Goal: Task Accomplishment & Management: Use online tool/utility

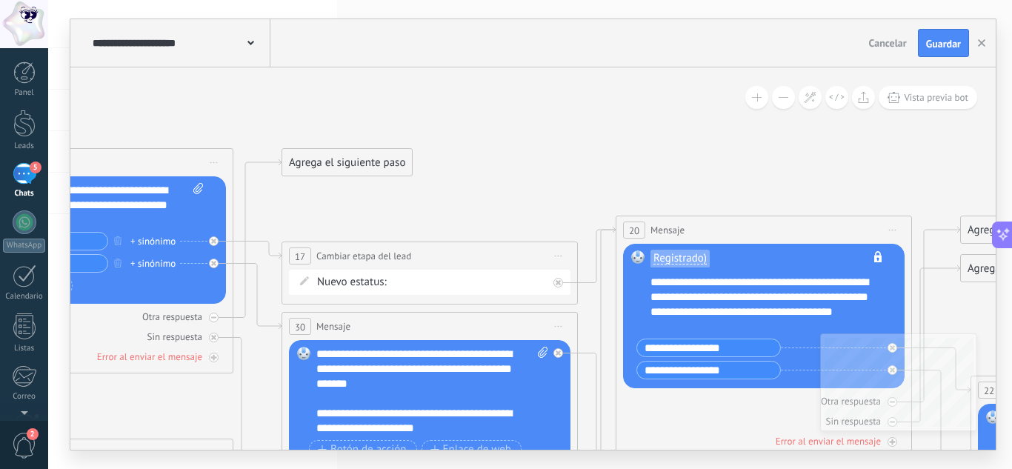
scroll to position [14, 0]
drag, startPoint x: 941, startPoint y: 41, endPoint x: 879, endPoint y: 41, distance: 61.5
click at [941, 41] on span "Guardar" at bounding box center [943, 44] width 35 height 10
click at [27, 228] on div at bounding box center [25, 222] width 24 height 24
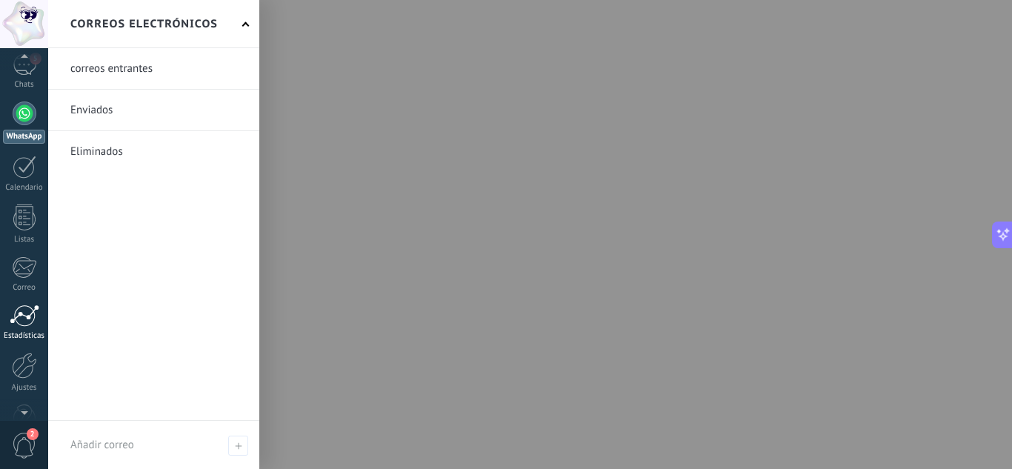
scroll to position [147, 0]
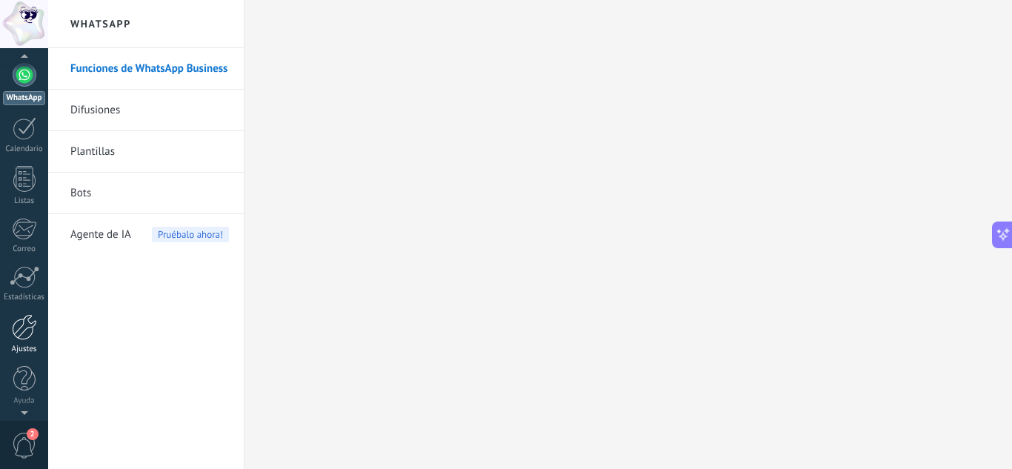
click at [31, 344] on link "Ajustes" at bounding box center [24, 334] width 48 height 40
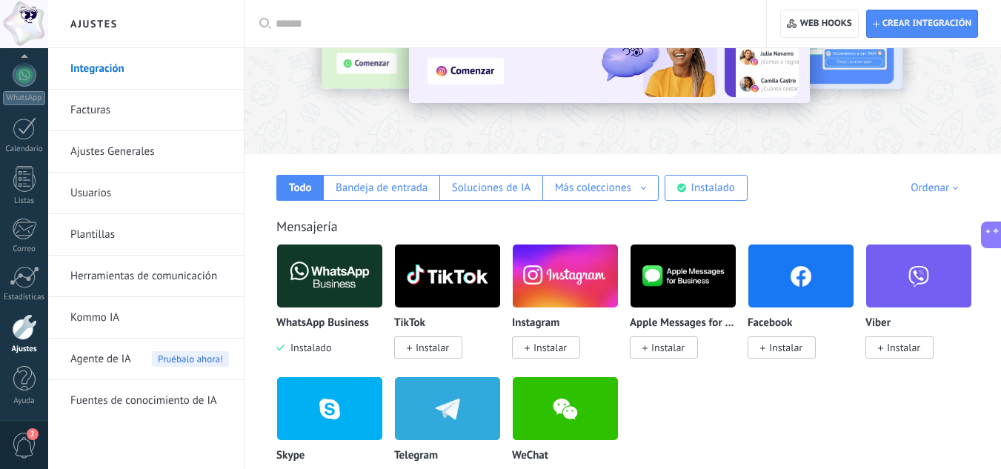
scroll to position [148, 0]
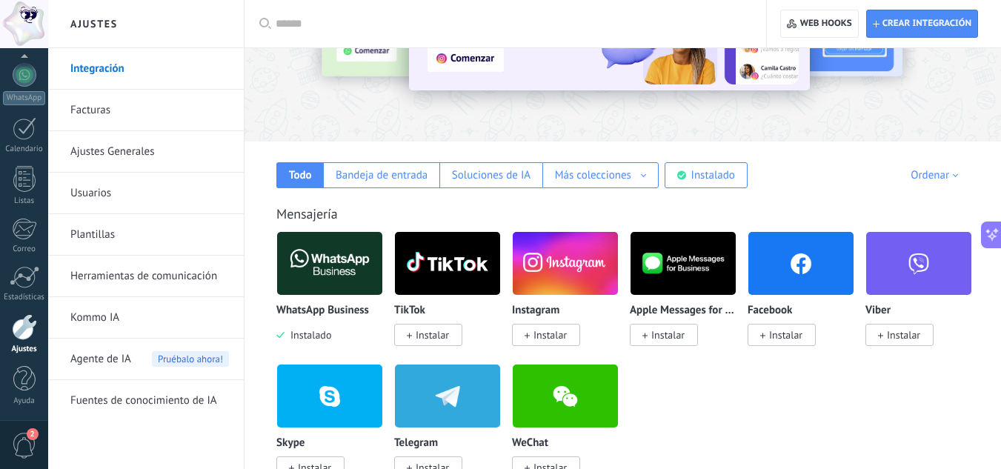
click at [307, 338] on span "Instalado" at bounding box center [307, 334] width 47 height 13
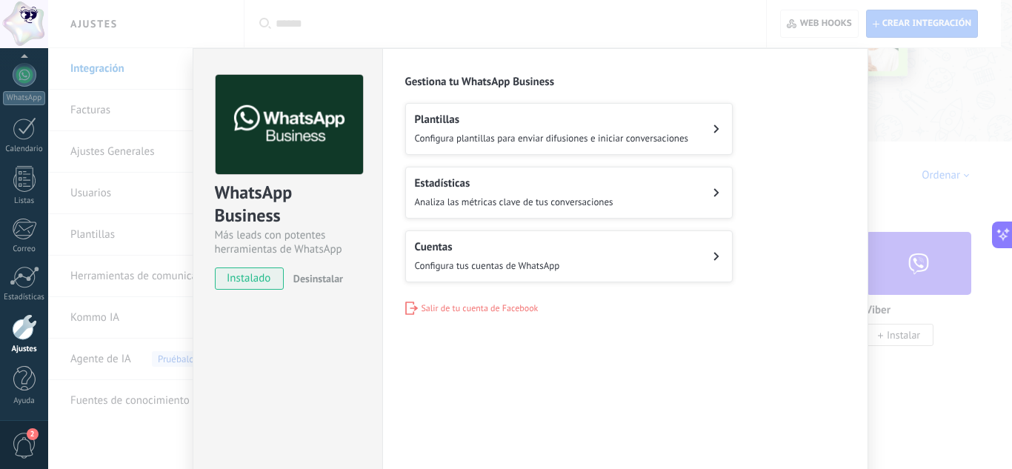
click at [316, 281] on span "Desinstalar" at bounding box center [318, 278] width 50 height 13
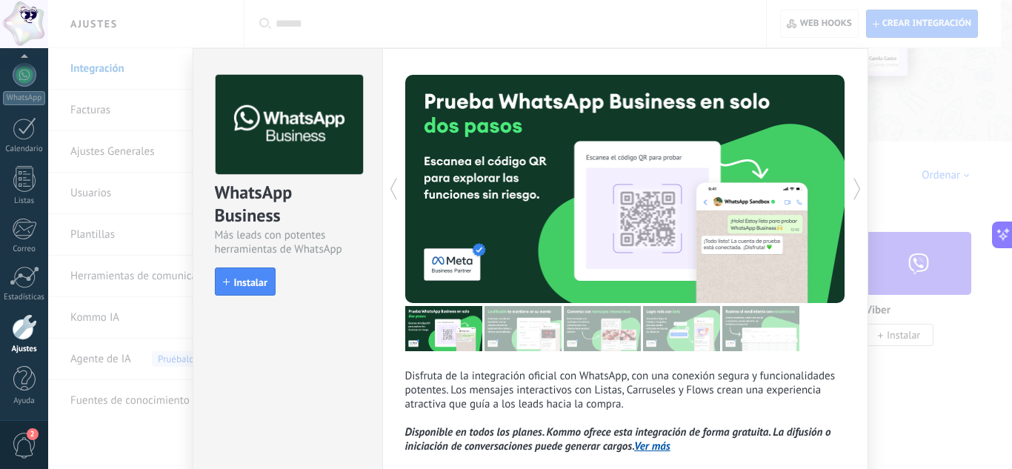
click at [161, 41] on div "WhatsApp Business Más leads con potentes herramientas de WhatsApp install Insta…" at bounding box center [530, 234] width 964 height 469
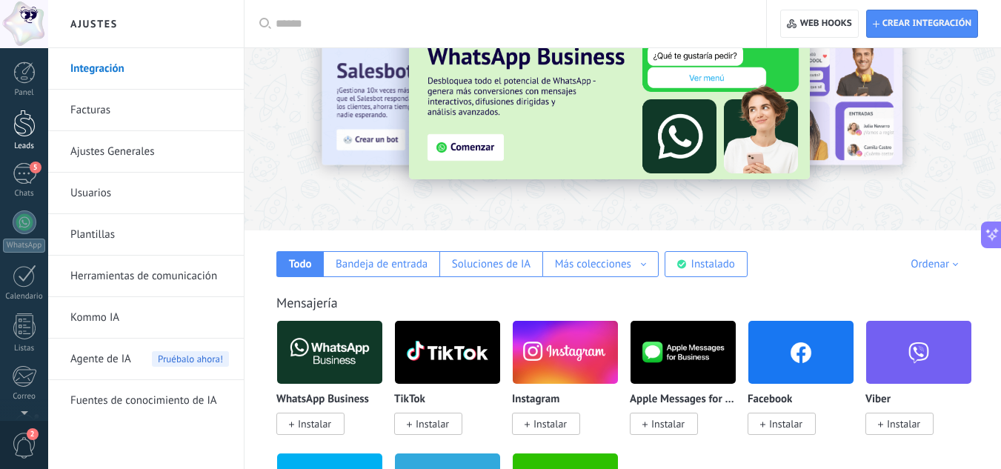
scroll to position [0, 0]
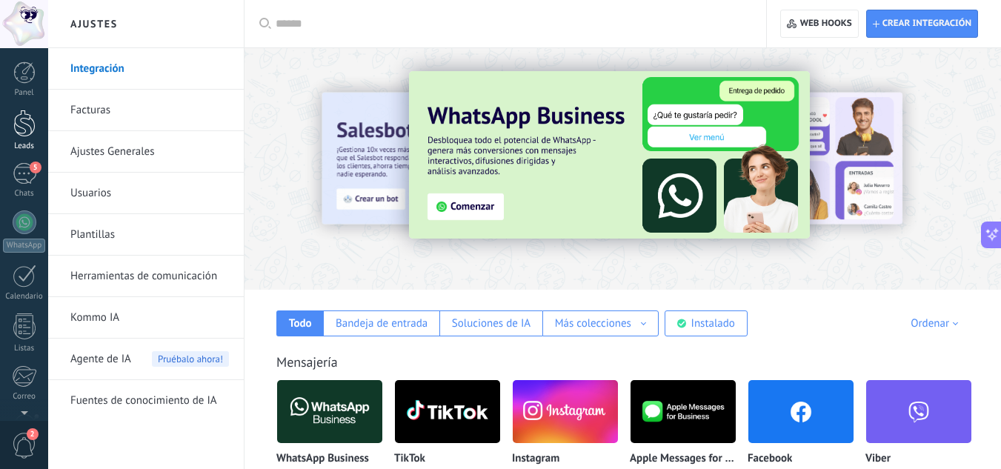
click at [23, 126] on div at bounding box center [24, 123] width 22 height 27
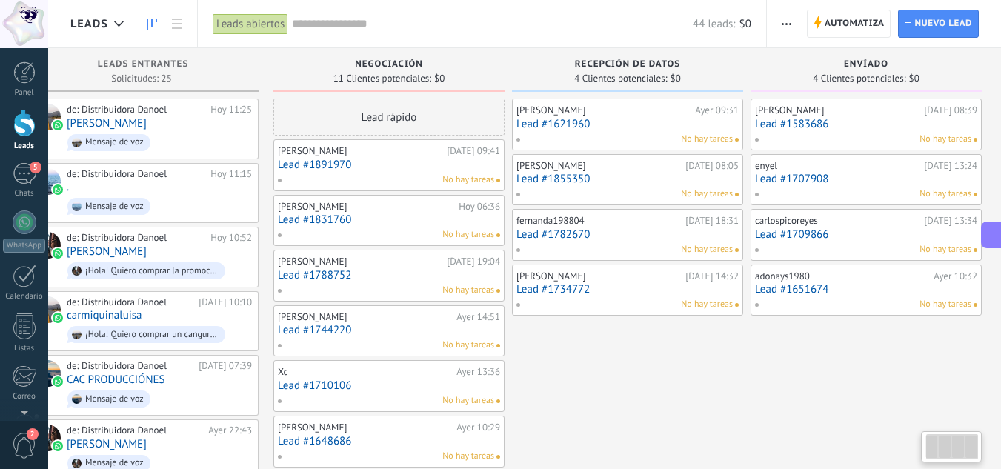
scroll to position [0, 46]
drag, startPoint x: 879, startPoint y: 347, endPoint x: 619, endPoint y: 356, distance: 260.1
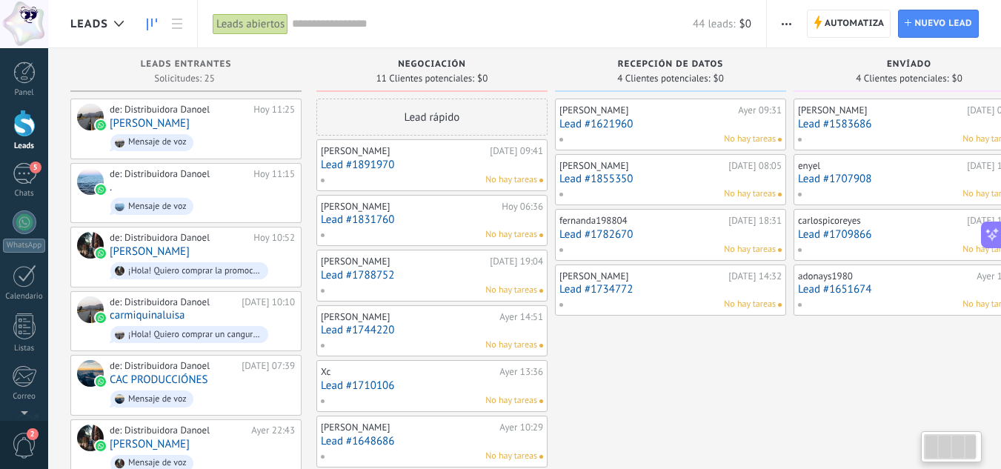
drag, startPoint x: 589, startPoint y: 356, endPoint x: 760, endPoint y: 344, distance: 171.5
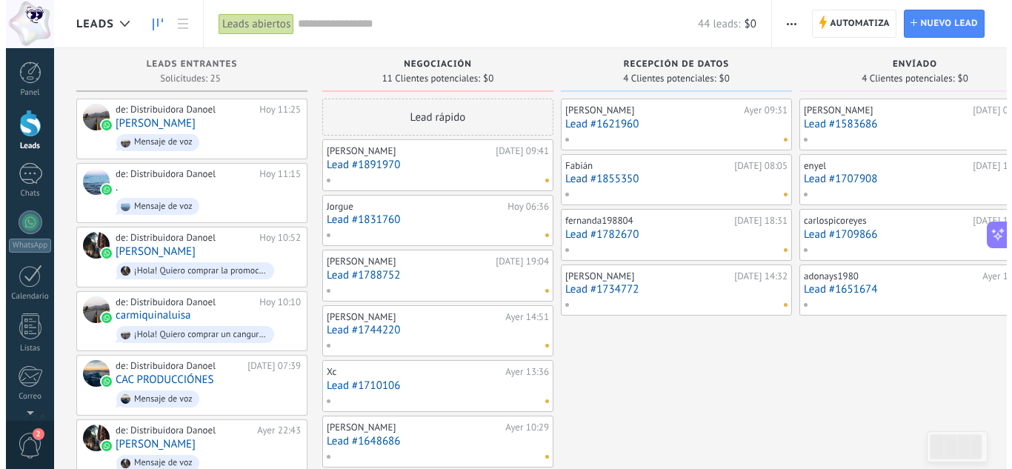
scroll to position [1045, 0]
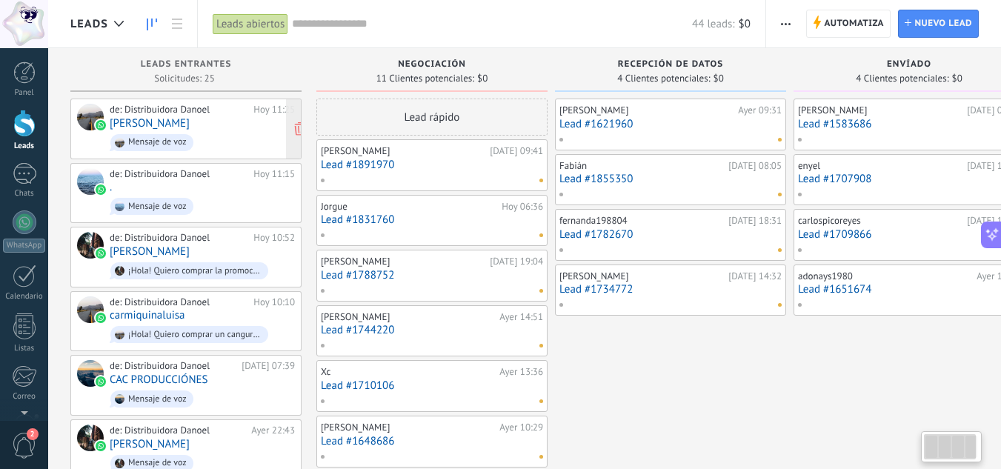
drag, startPoint x: 17, startPoint y: 184, endPoint x: 89, endPoint y: 132, distance: 89.0
click at [17, 184] on link "Chats" at bounding box center [24, 181] width 48 height 36
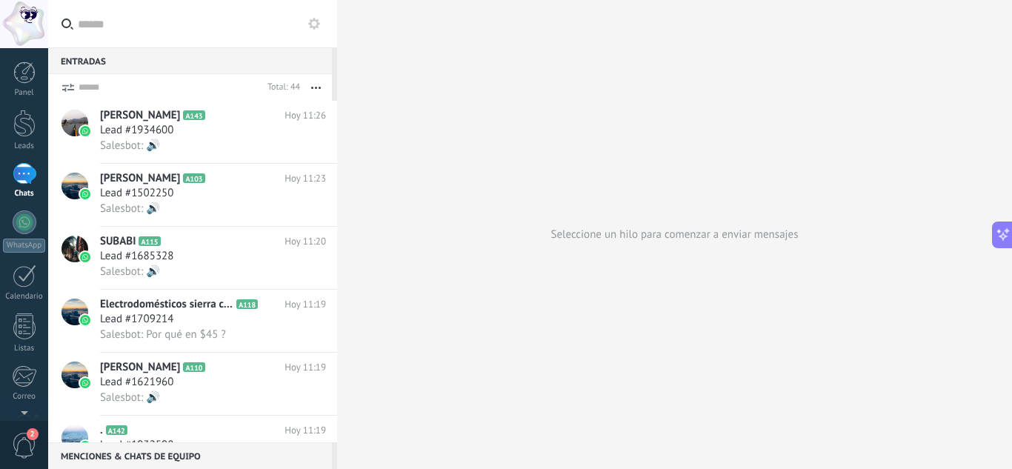
click at [314, 16] on button at bounding box center [314, 24] width 18 height 18
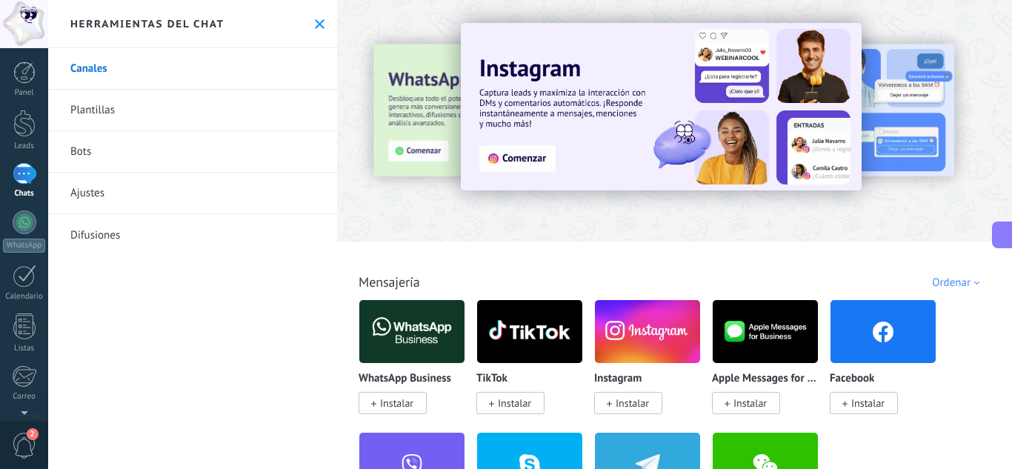
drag, startPoint x: 99, startPoint y: 165, endPoint x: 130, endPoint y: 144, distance: 37.8
click at [99, 164] on link "Bots" at bounding box center [192, 151] width 289 height 41
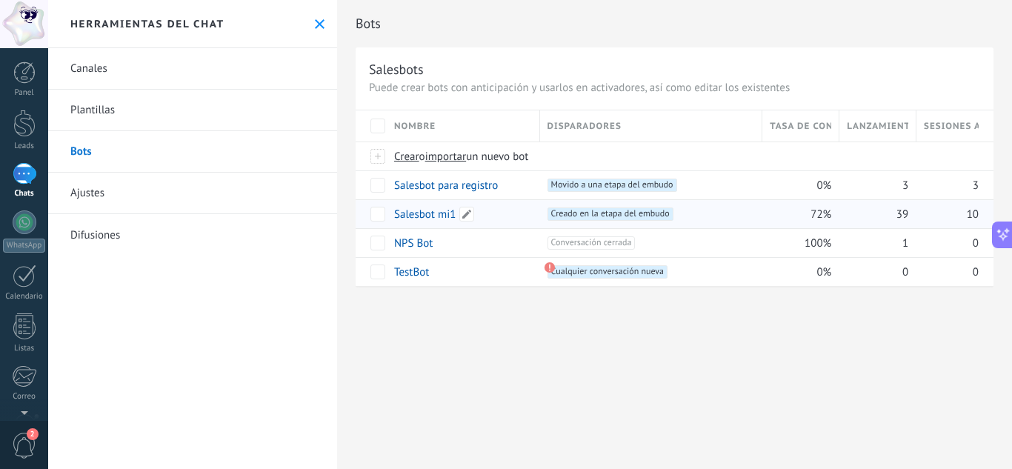
click at [436, 212] on link "Salesbot mi1" at bounding box center [424, 214] width 61 height 14
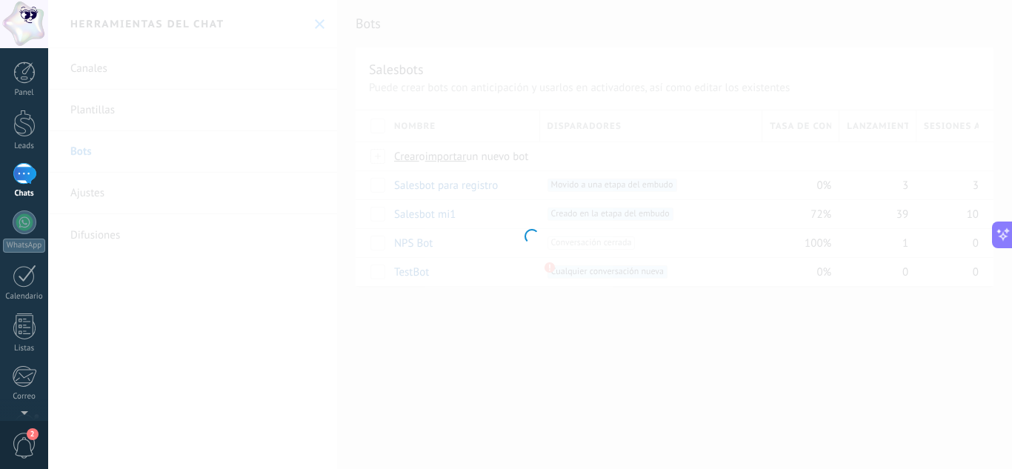
type input "**********"
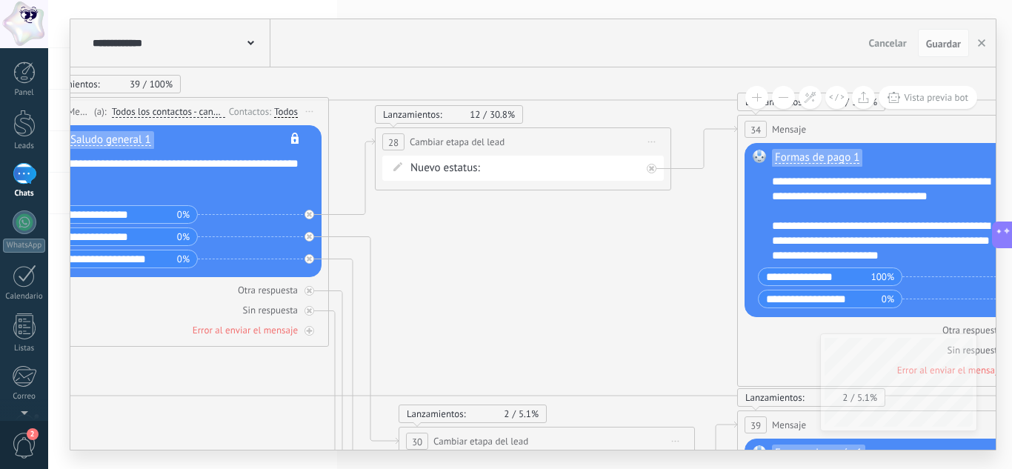
drag, startPoint x: 698, startPoint y: 430, endPoint x: 172, endPoint y: 443, distance: 526.8
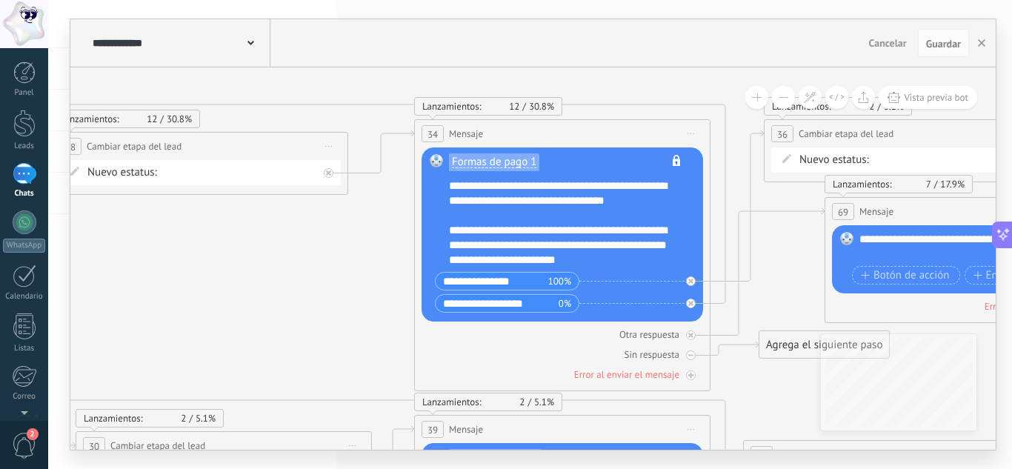
drag, startPoint x: 550, startPoint y: 239, endPoint x: 201, endPoint y: 244, distance: 348.1
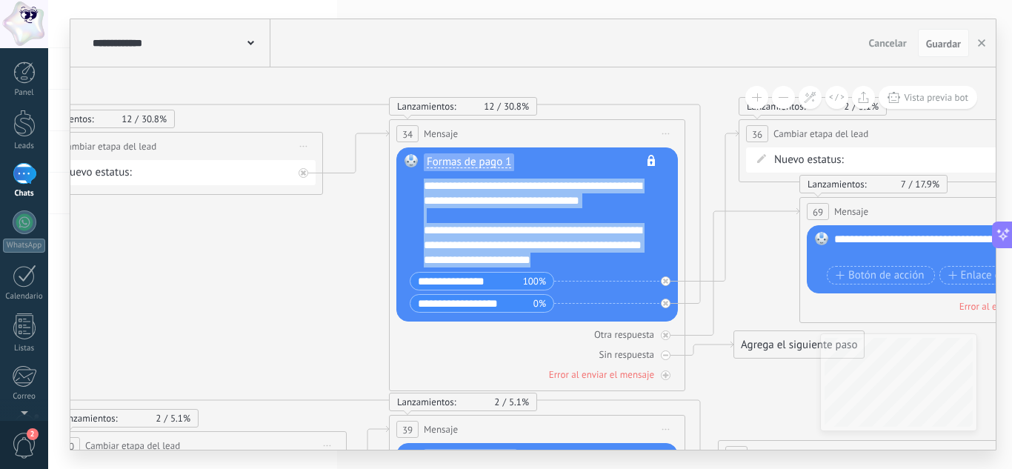
drag, startPoint x: 618, startPoint y: 261, endPoint x: 412, endPoint y: 181, distance: 220.6
click at [412, 181] on div "Formas de pago 1 No es posible editar la plantilla de contenido Reemplazar Quit…" at bounding box center [536, 234] width 281 height 174
click at [561, 170] on div "Formas de pago 1 No es posible editar la plantilla de contenido" at bounding box center [539, 166] width 231 height 24
click at [636, 261] on div "**********" at bounding box center [547, 223] width 246 height 89
drag, startPoint x: 627, startPoint y: 262, endPoint x: 419, endPoint y: 149, distance: 237.0
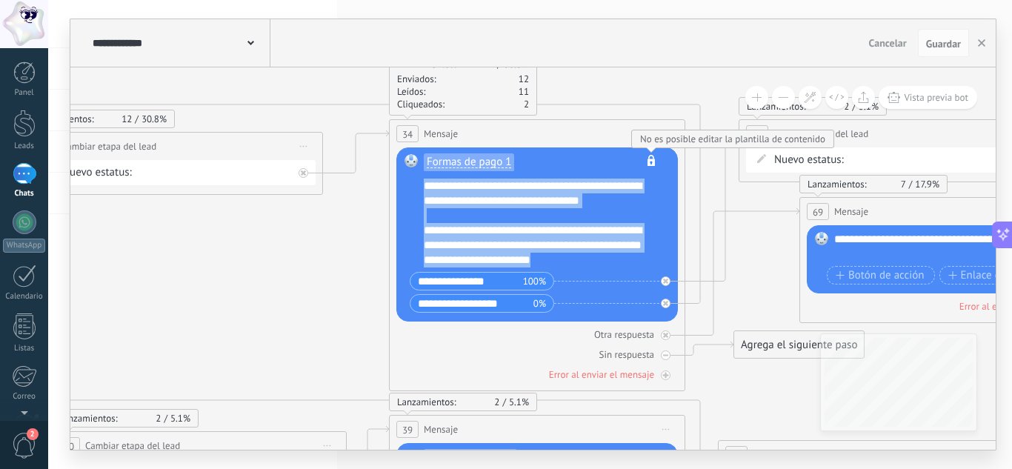
click at [454, 157] on div "Formas de pago 1 No es posible editar la plantilla de contenido Reemplazar Quit…" at bounding box center [539, 235] width 231 height 162
click at [419, 149] on div "Formas de pago 1 No es posible editar la plantilla de contenido Reemplazar Quit…" at bounding box center [536, 234] width 281 height 174
copy div "**********"
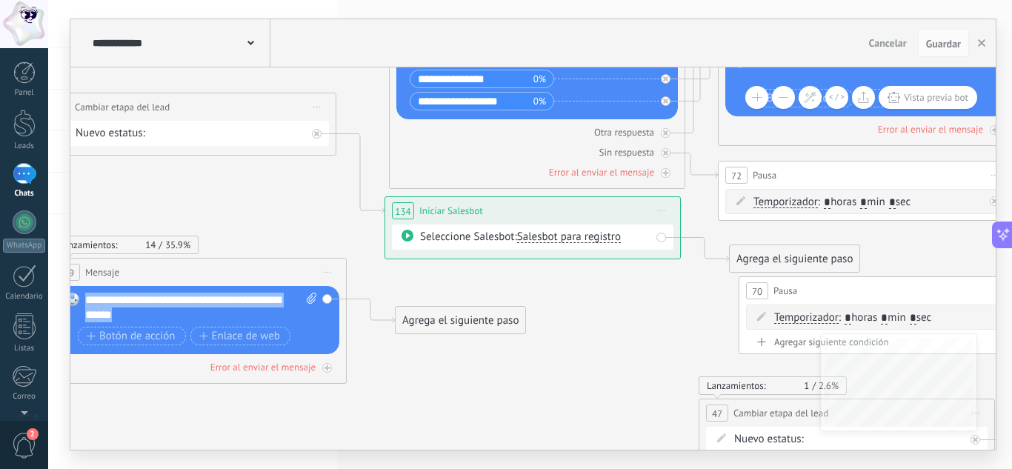
drag, startPoint x: 142, startPoint y: 318, endPoint x: 73, endPoint y: 286, distance: 76.2
click at [73, 286] on div "Reemplazar Quitar Convertir a mensaje de voz Arrastre la imagen aquí para adjun…" at bounding box center [198, 320] width 281 height 68
copy div "**********"
drag, startPoint x: 644, startPoint y: 256, endPoint x: 241, endPoint y: 292, distance: 405.2
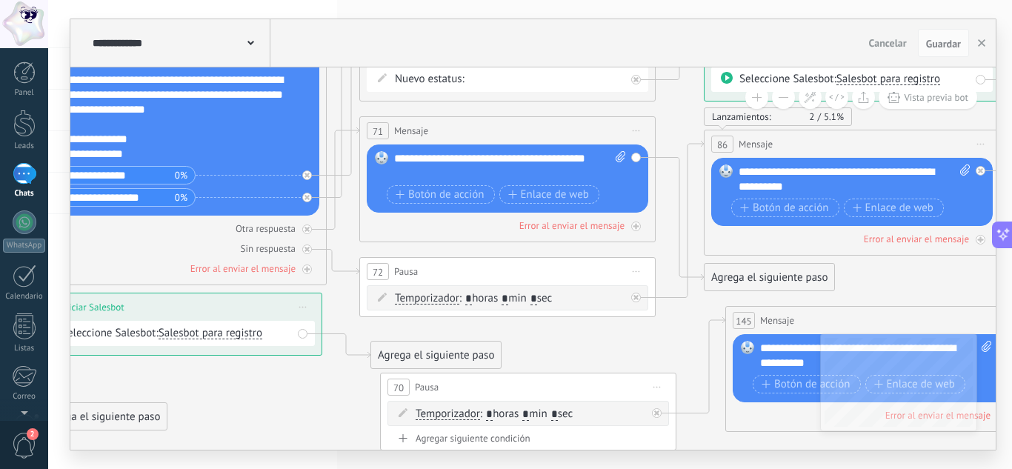
drag, startPoint x: 647, startPoint y: 299, endPoint x: 243, endPoint y: 412, distance: 419.8
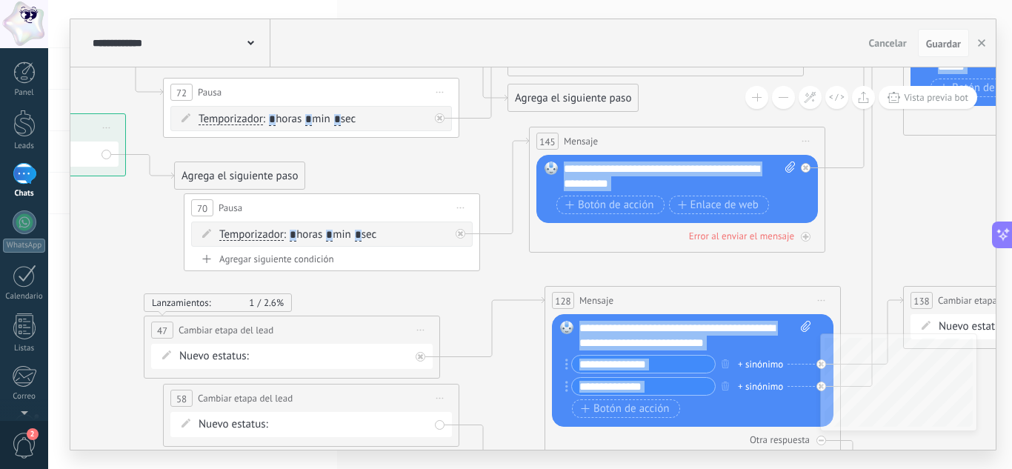
drag, startPoint x: 904, startPoint y: 292, endPoint x: 753, endPoint y: 96, distance: 246.7
click at [753, 96] on div "**********" at bounding box center [532, 258] width 925 height 382
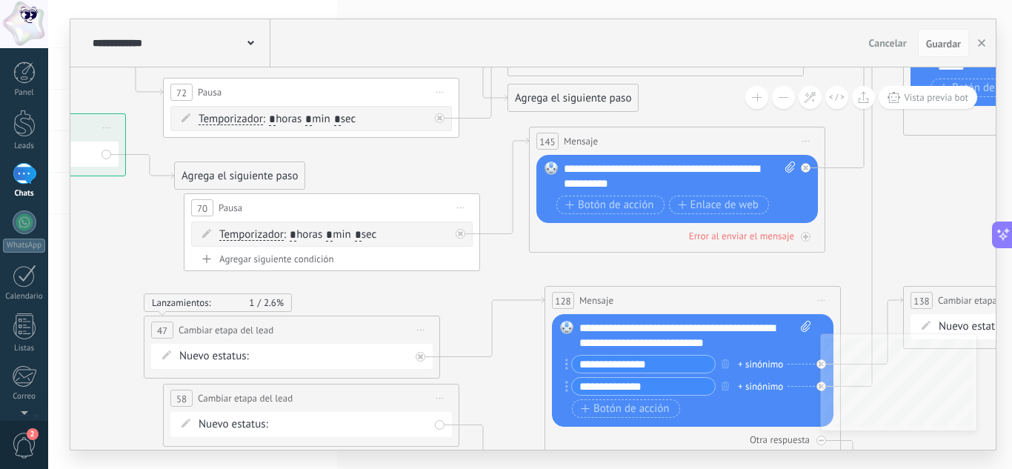
drag, startPoint x: 580, startPoint y: 327, endPoint x: 753, endPoint y: 326, distance: 173.3
click at [753, 326] on div "**********" at bounding box center [695, 336] width 232 height 30
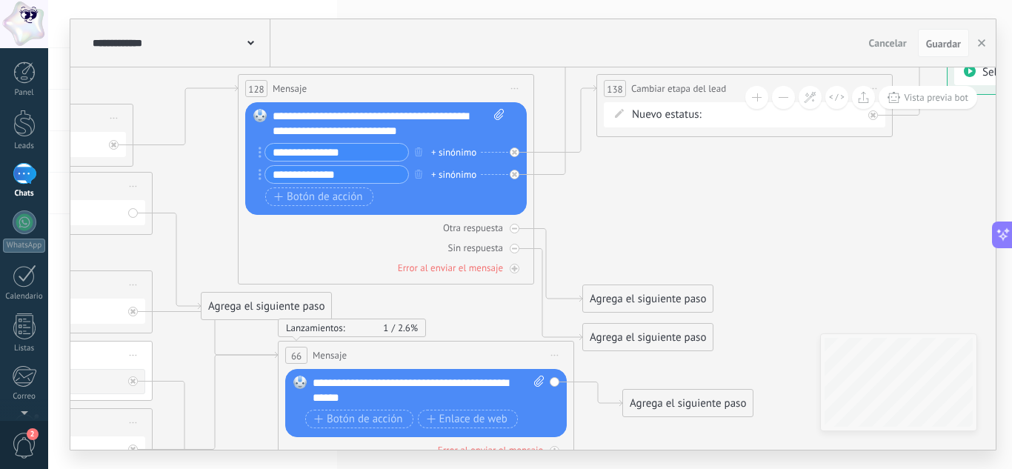
drag, startPoint x: 625, startPoint y: 273, endPoint x: 261, endPoint y: 24, distance: 441.3
click at [261, 26] on div "**********" at bounding box center [532, 234] width 925 height 430
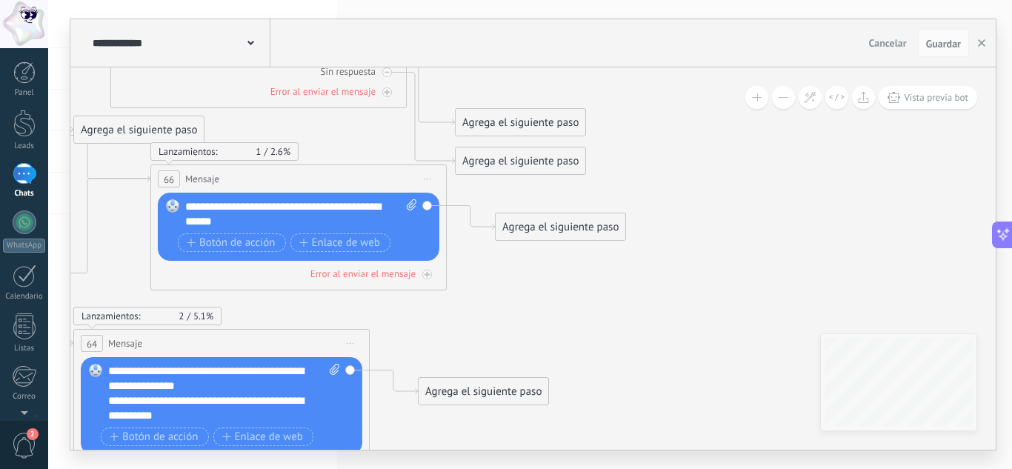
drag, startPoint x: 548, startPoint y: 194, endPoint x: 477, endPoint y: 53, distance: 157.7
click at [477, 53] on div "**********" at bounding box center [532, 234] width 925 height 430
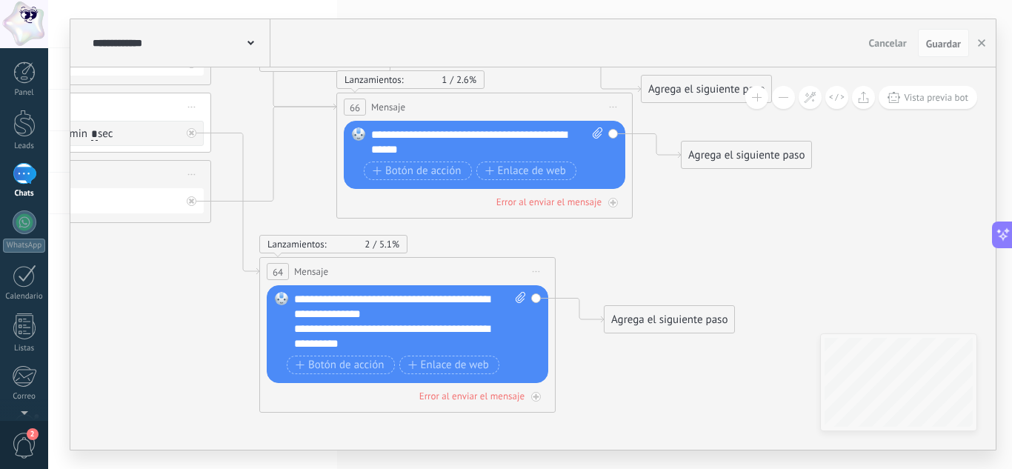
drag, startPoint x: 469, startPoint y: 331, endPoint x: 656, endPoint y: 258, distance: 200.5
click at [656, 258] on icon at bounding box center [156, 88] width 3638 height 2892
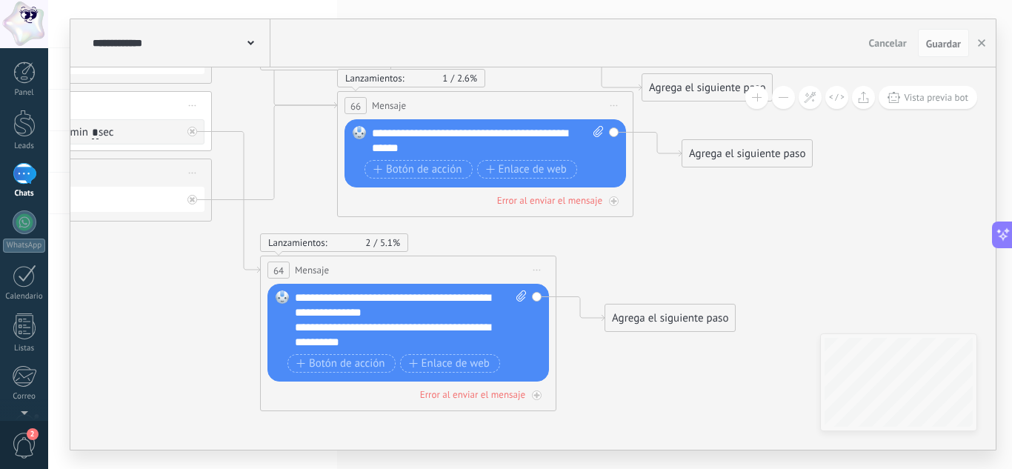
click at [670, 238] on icon at bounding box center [157, 87] width 3638 height 2892
drag, startPoint x: 979, startPoint y: 50, endPoint x: 506, endPoint y: 178, distance: 490.1
click at [980, 50] on button "button" at bounding box center [981, 43] width 22 height 28
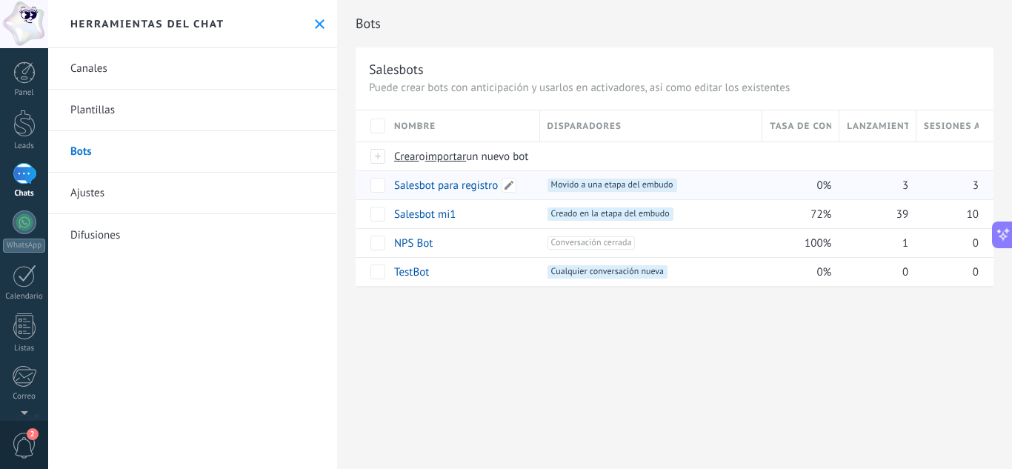
click at [445, 186] on link "Salesbot para registro" at bounding box center [446, 186] width 104 height 14
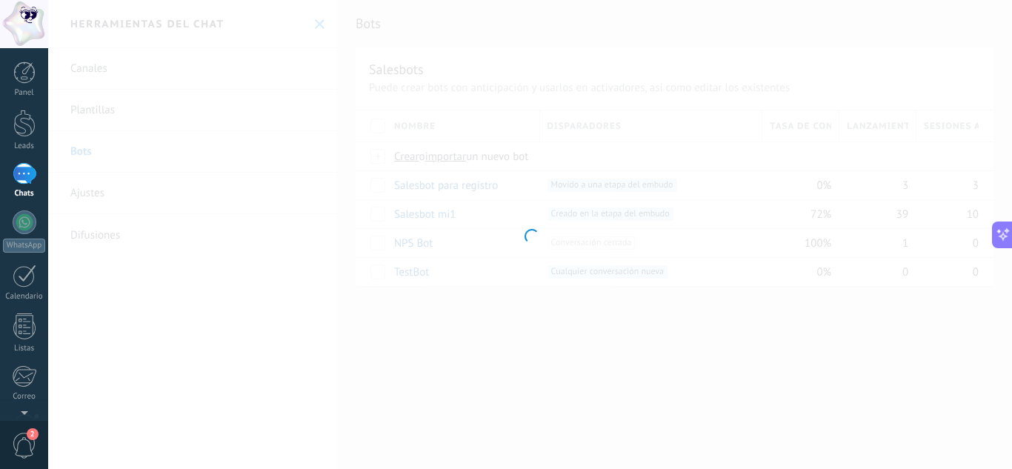
type input "**********"
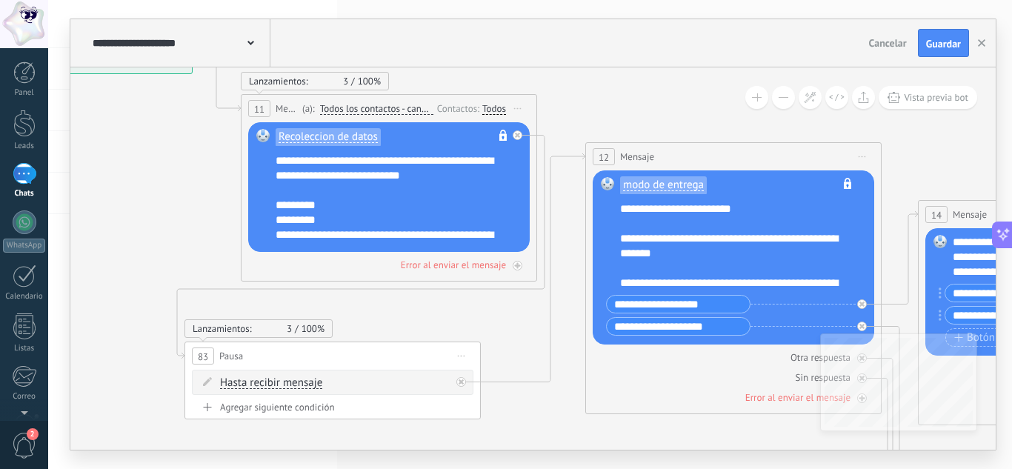
drag, startPoint x: 473, startPoint y: 355, endPoint x: 136, endPoint y: 209, distance: 367.2
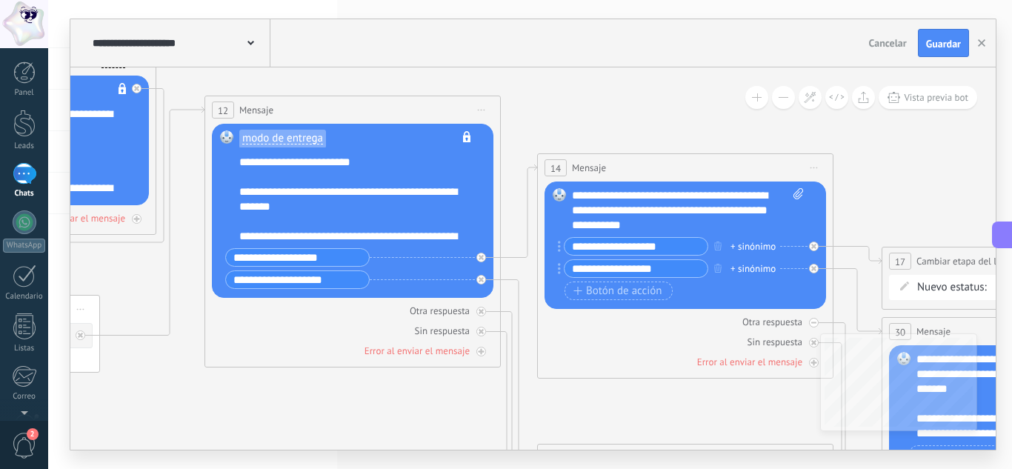
drag, startPoint x: 887, startPoint y: 131, endPoint x: 485, endPoint y: 59, distance: 408.7
click at [486, 59] on div "**********" at bounding box center [532, 234] width 925 height 430
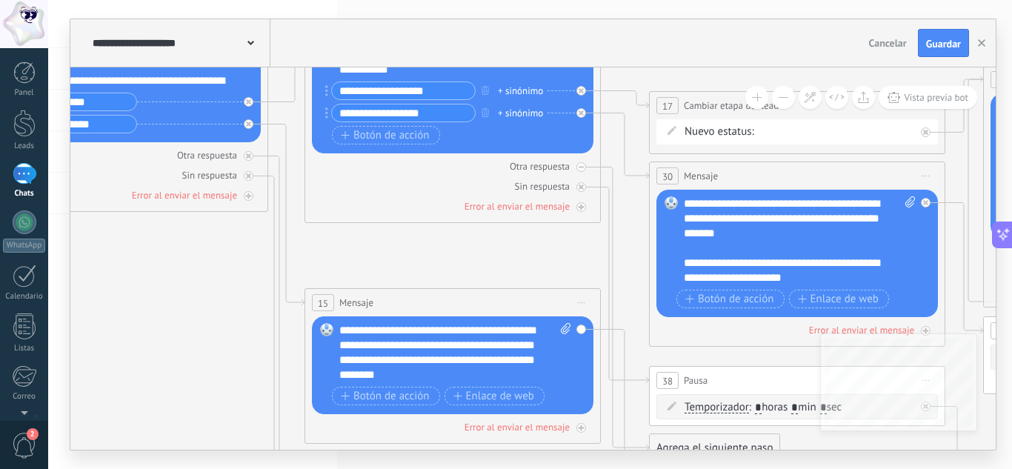
drag, startPoint x: 869, startPoint y: 159, endPoint x: 661, endPoint y: 19, distance: 251.2
click at [667, 30] on div "**********" at bounding box center [532, 234] width 925 height 430
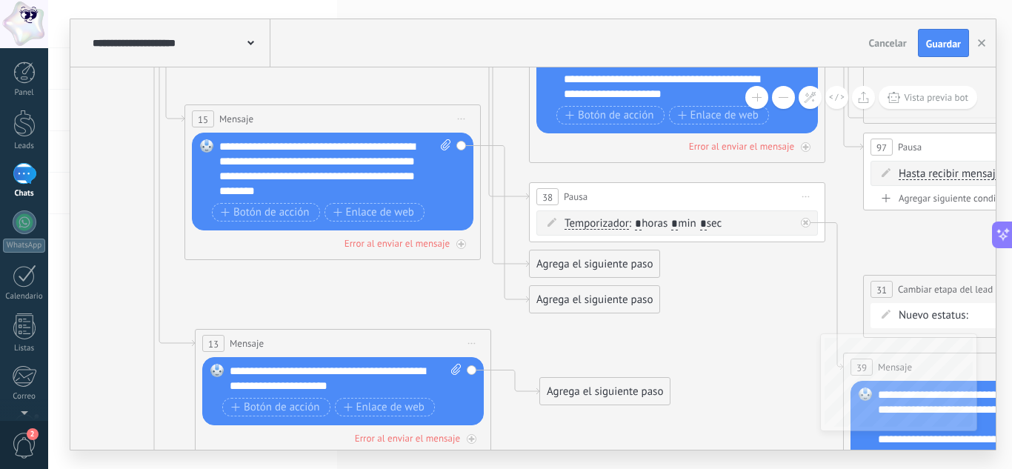
drag, startPoint x: 555, startPoint y: 246, endPoint x: 443, endPoint y: 75, distance: 204.4
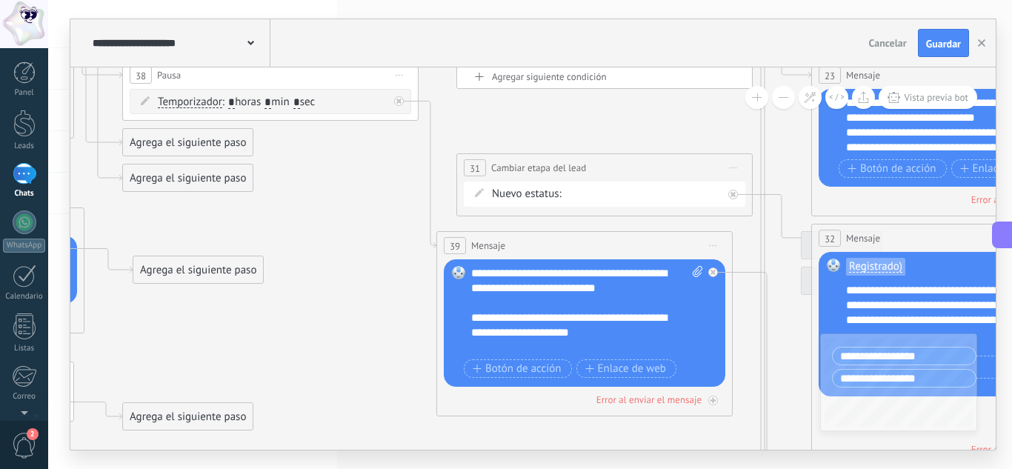
drag, startPoint x: 784, startPoint y: 281, endPoint x: 377, endPoint y: 160, distance: 424.4
click at [377, 160] on icon at bounding box center [700, 331] width 4289 height 2327
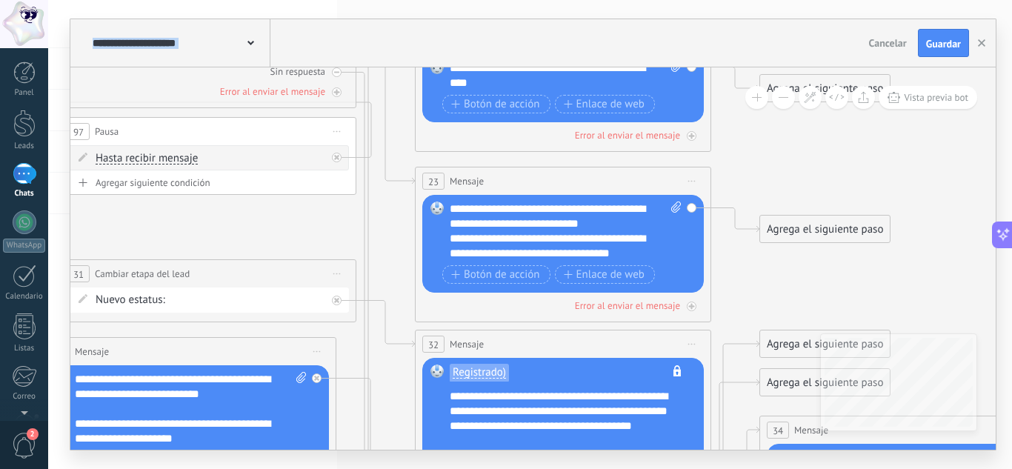
drag, startPoint x: 793, startPoint y: 187, endPoint x: 393, endPoint y: 293, distance: 413.8
click at [393, 293] on icon at bounding box center [304, 437] width 4289 height 2327
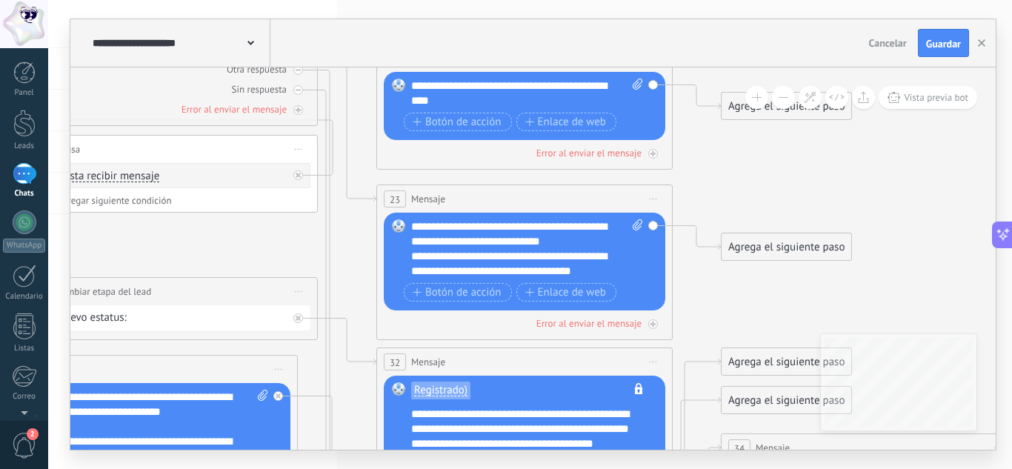
drag, startPoint x: 715, startPoint y: 325, endPoint x: 681, endPoint y: 344, distance: 38.1
click at [681, 344] on icon at bounding box center [266, 455] width 4289 height 2327
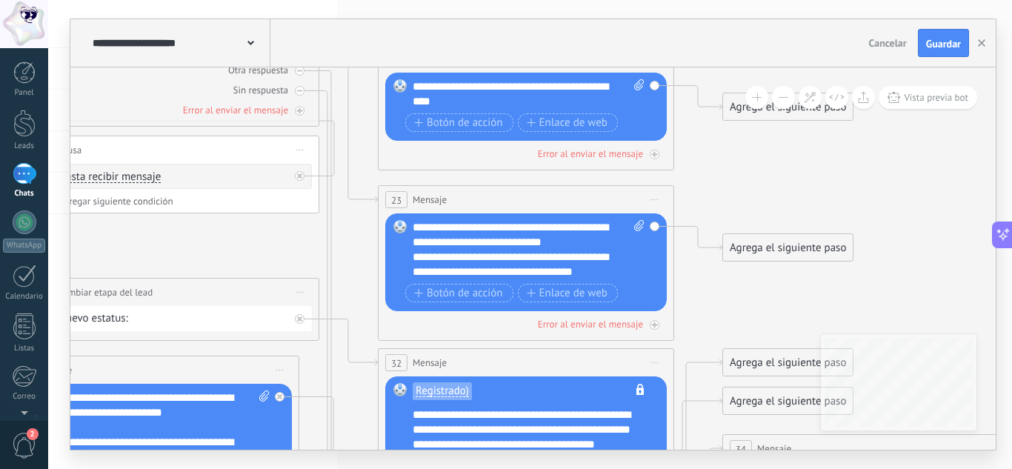
drag, startPoint x: 410, startPoint y: 220, endPoint x: 510, endPoint y: 272, distance: 113.3
click at [506, 272] on div "Reemplazar Quitar Convertir a mensaje de voz Arrastre la imagen aquí para adjun…" at bounding box center [525, 262] width 281 height 98
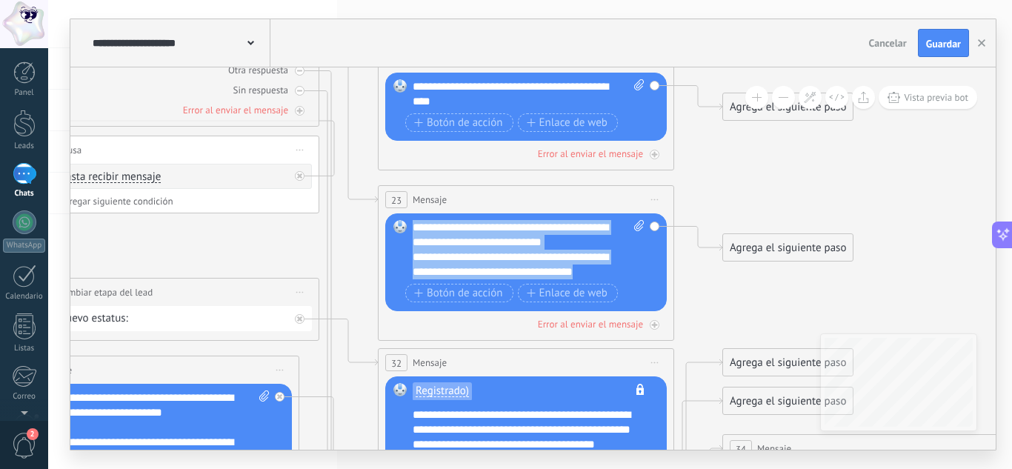
drag, startPoint x: 610, startPoint y: 273, endPoint x: 413, endPoint y: 215, distance: 205.3
click at [413, 215] on div "Reemplazar Quitar Convertir a mensaje de voz Arrastre la imagen aquí para adjun…" at bounding box center [525, 262] width 281 height 98
copy div "**********"
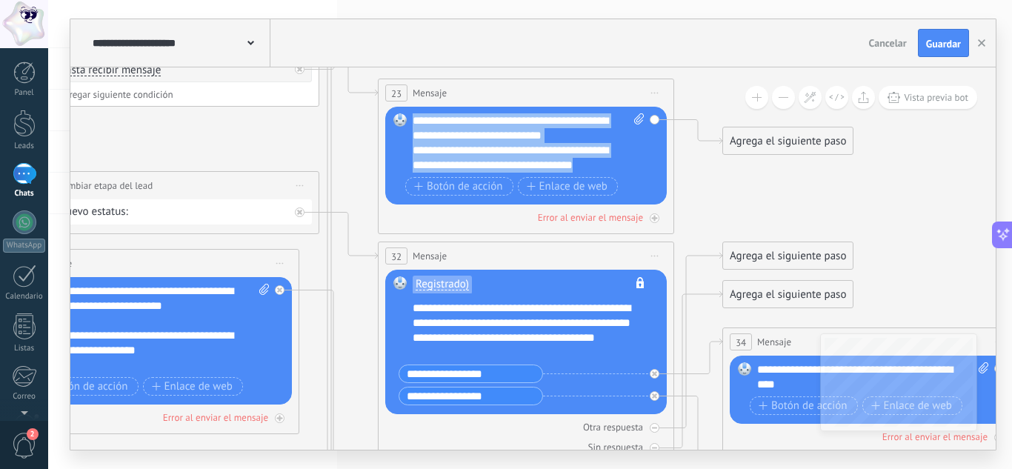
click at [409, 304] on div "Registrado) No es posible editar la plantilla de contenido Reemplazar Quitar Co…" at bounding box center [525, 342] width 281 height 144
click at [412, 304] on div "Registrado) No es posible editar la plantilla de contenido Reemplazar Quitar Co…" at bounding box center [525, 342] width 281 height 144
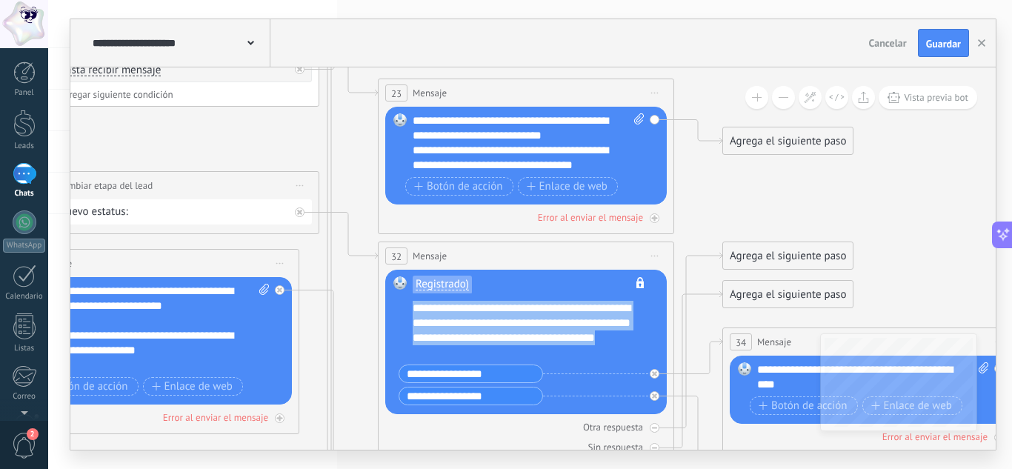
drag, startPoint x: 413, startPoint y: 306, endPoint x: 573, endPoint y: 353, distance: 166.2
click at [573, 353] on div "**********" at bounding box center [536, 330] width 246 height 59
copy div "**********"
click at [984, 37] on button "button" at bounding box center [981, 43] width 22 height 28
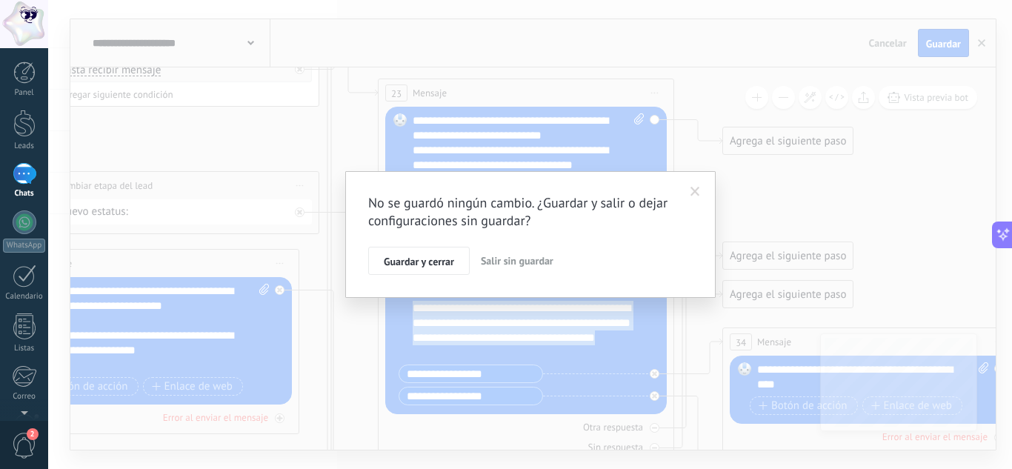
click at [499, 257] on span "Salir sin guardar" at bounding box center [517, 260] width 73 height 13
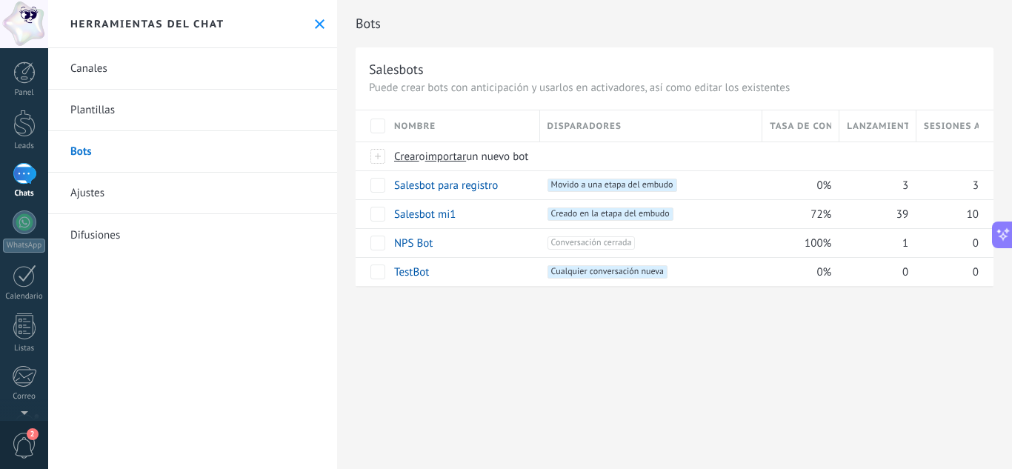
click at [130, 110] on link "Plantillas" at bounding box center [192, 110] width 289 height 41
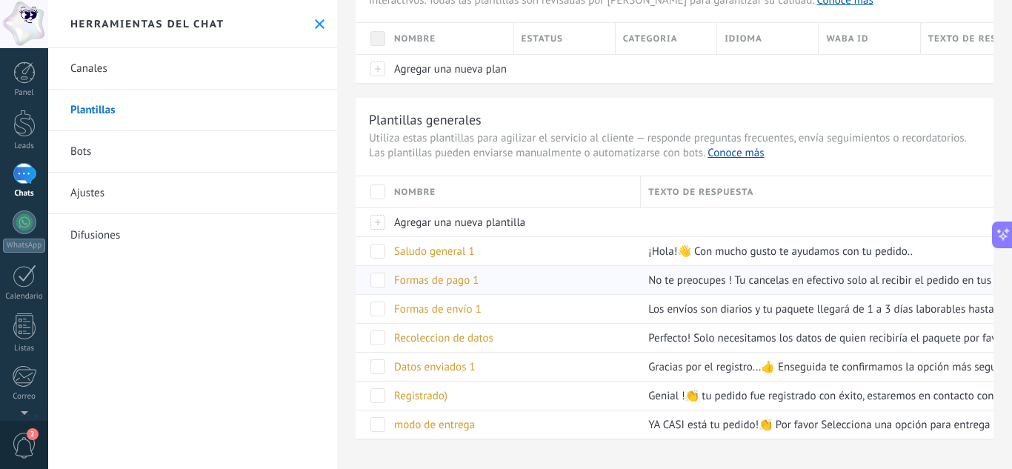
scroll to position [104, 0]
click at [433, 273] on span "Formas de pago 1" at bounding box center [436, 279] width 84 height 14
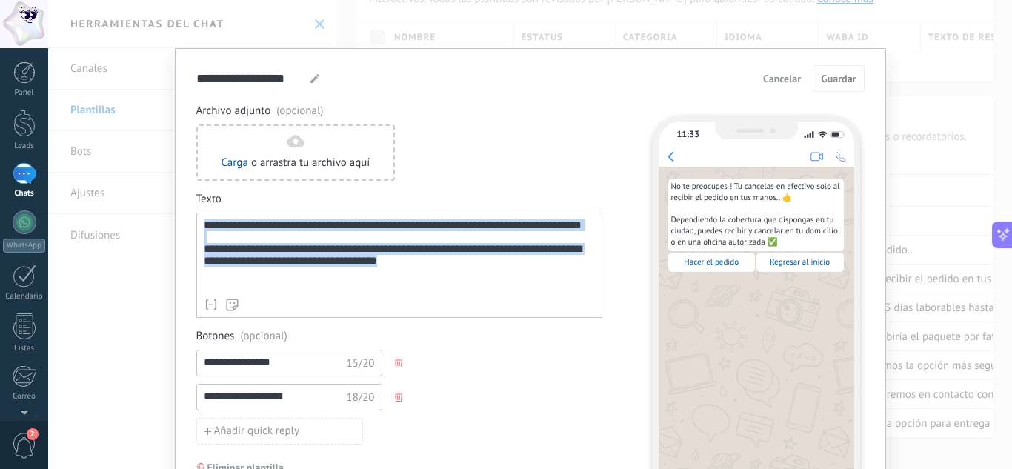
drag, startPoint x: 450, startPoint y: 290, endPoint x: 170, endPoint y: 217, distance: 289.4
click at [170, 217] on div "**********" at bounding box center [530, 234] width 964 height 469
copy div "**********"
click at [771, 84] on span "Cancelar" at bounding box center [782, 78] width 38 height 10
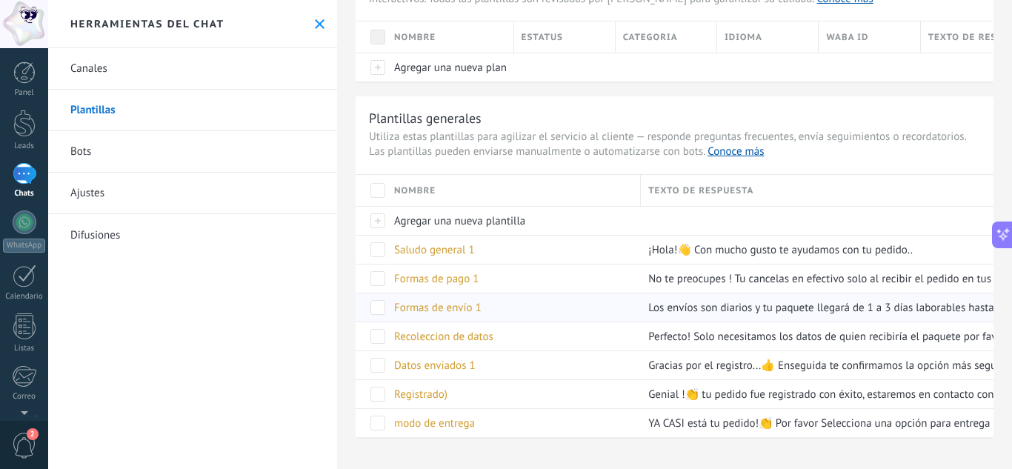
click at [433, 304] on span "Formas de envío 1" at bounding box center [437, 308] width 87 height 14
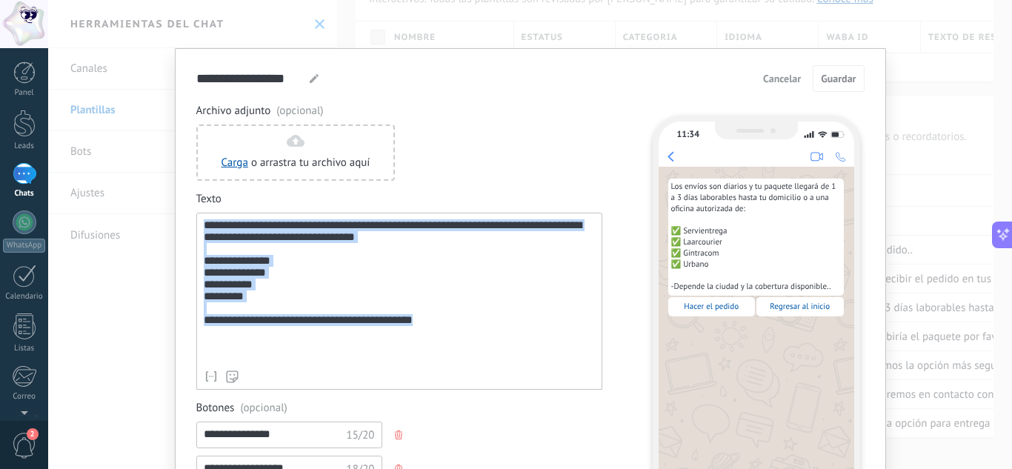
drag, startPoint x: 425, startPoint y: 347, endPoint x: 196, endPoint y: 207, distance: 269.3
click at [196, 207] on div "**********" at bounding box center [399, 291] width 406 height 198
click at [771, 76] on span "Cancelar" at bounding box center [782, 78] width 38 height 10
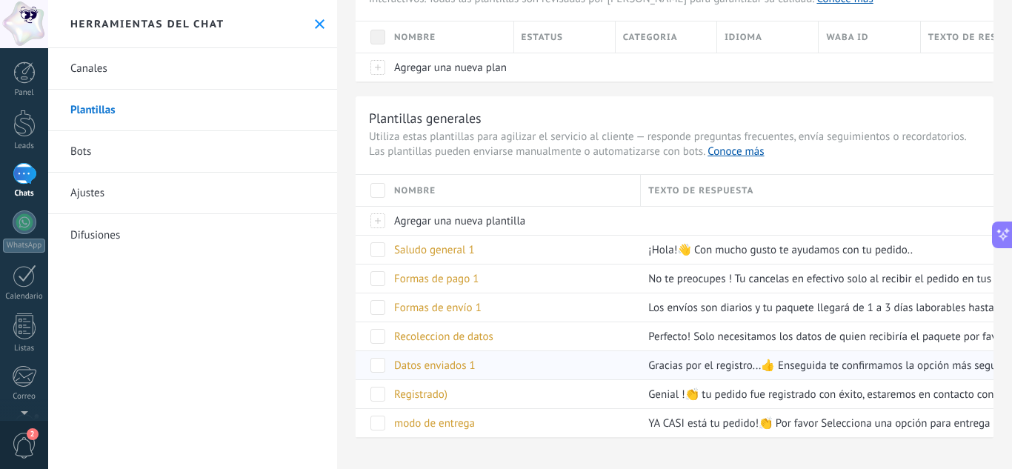
click at [411, 364] on span "Datos enviados 1" at bounding box center [434, 365] width 81 height 14
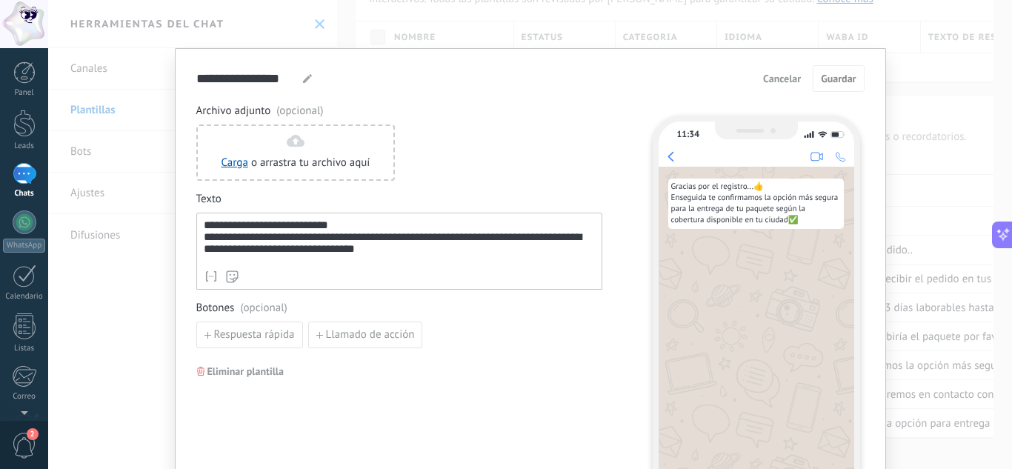
click at [778, 81] on span "Cancelar" at bounding box center [782, 78] width 38 height 10
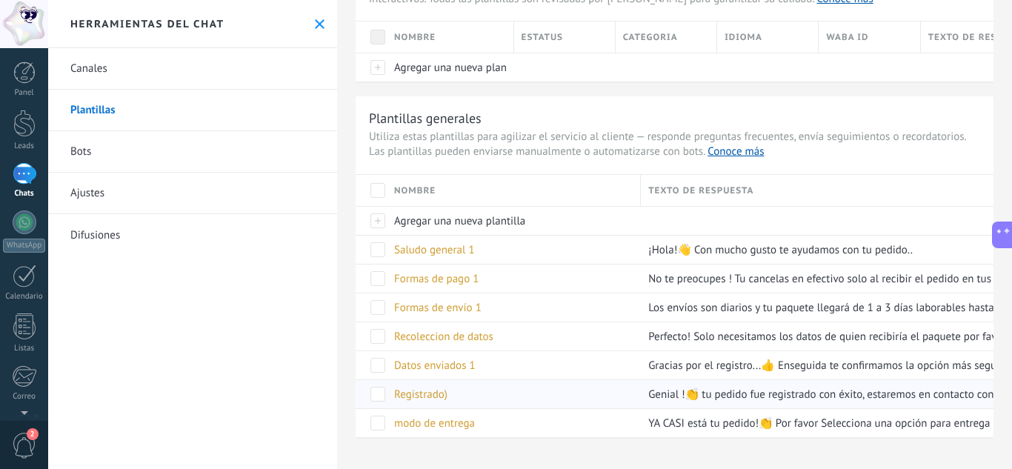
click at [413, 392] on span "Registrado)" at bounding box center [420, 394] width 53 height 14
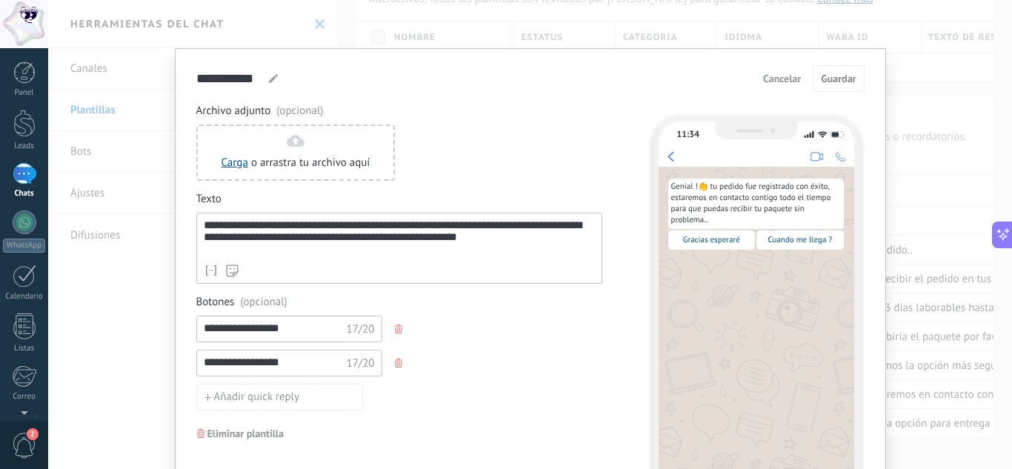
click at [792, 76] on span "Cancelar" at bounding box center [782, 78] width 38 height 10
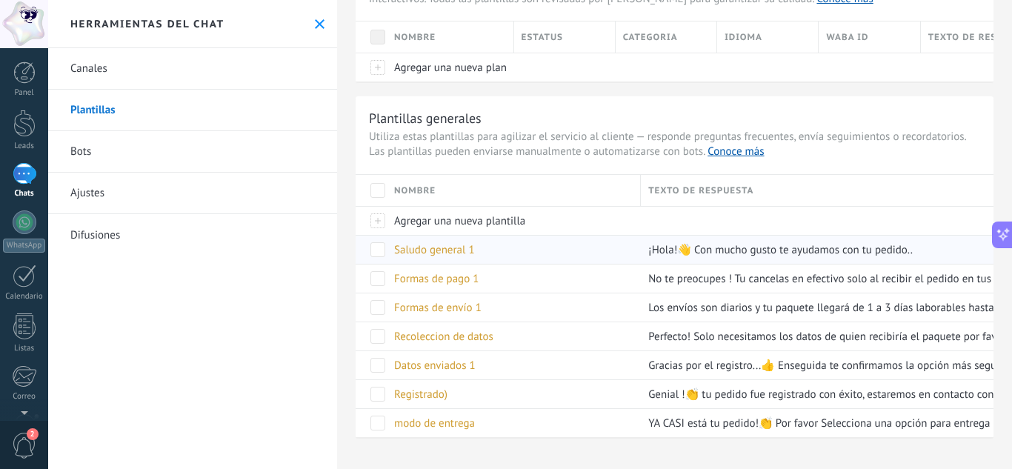
click at [447, 249] on span "Saludo general 1" at bounding box center [434, 250] width 81 height 14
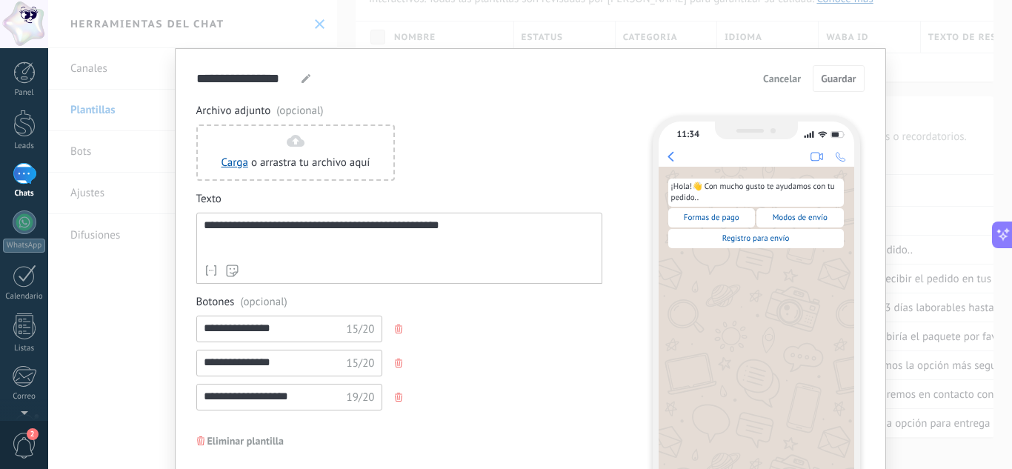
click at [926, 100] on div "**********" at bounding box center [530, 234] width 964 height 469
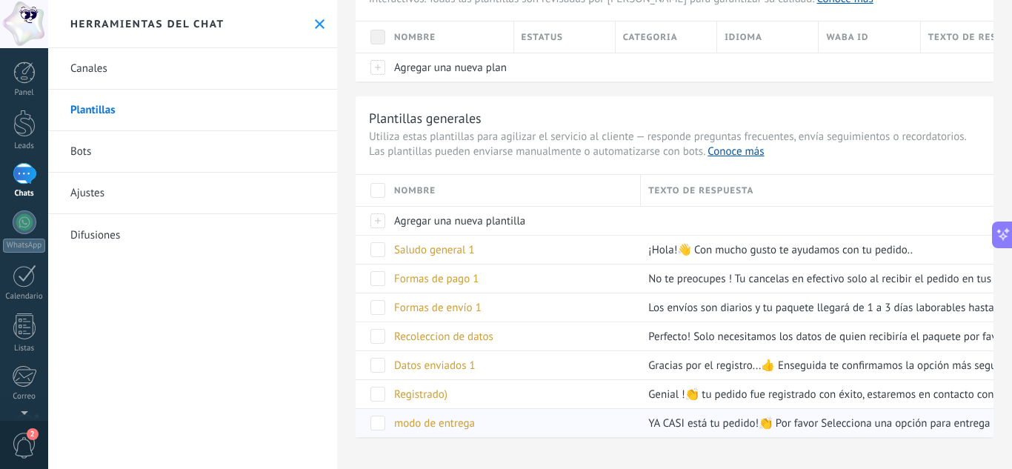
click at [433, 429] on span "modo de entrega" at bounding box center [434, 423] width 81 height 14
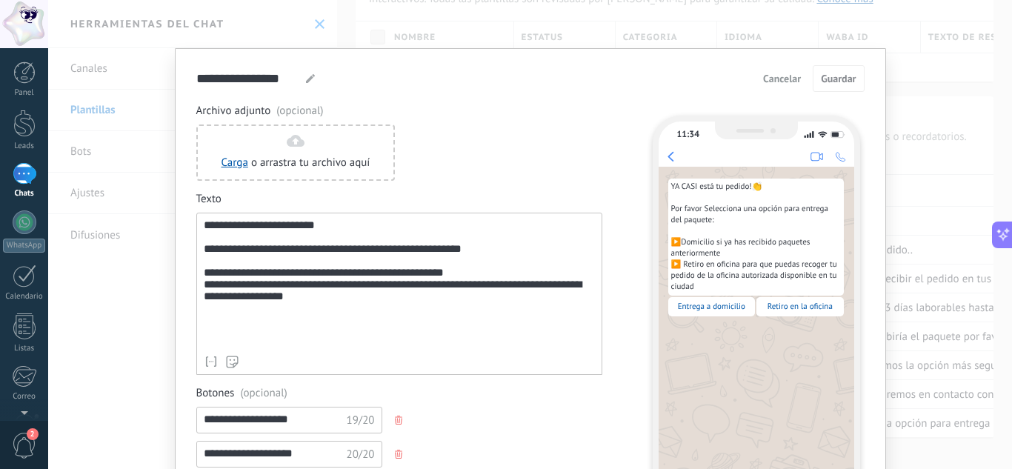
click at [887, 142] on div "**********" at bounding box center [530, 234] width 964 height 469
